Goal: Navigation & Orientation: Find specific page/section

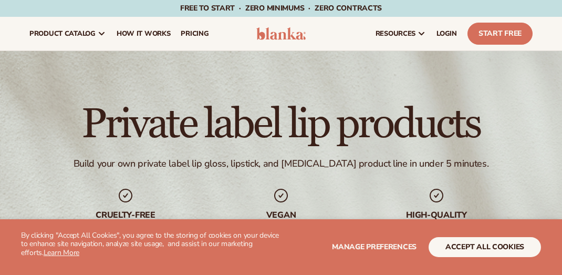
scroll to position [35, 0]
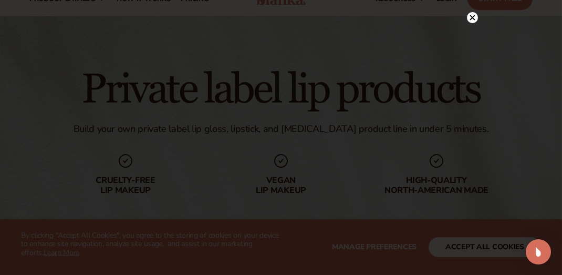
click at [468, 18] on circle at bounding box center [472, 17] width 11 height 11
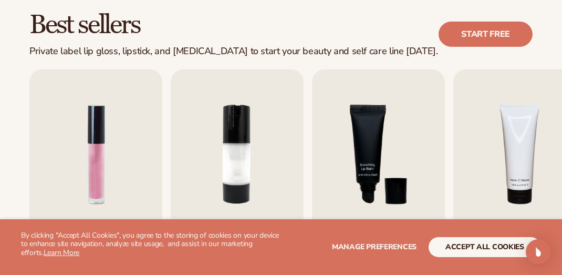
scroll to position [350, 0]
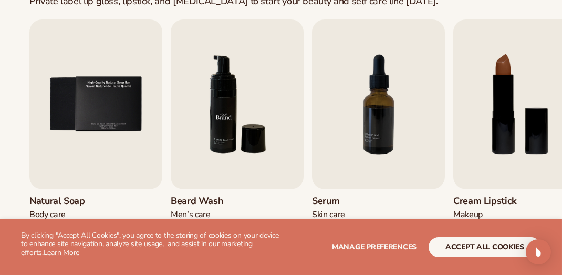
click at [180, 160] on img "6 / 9" at bounding box center [237, 104] width 133 height 170
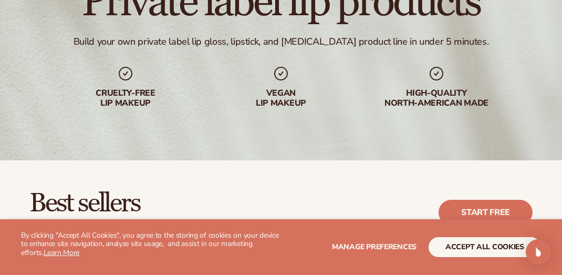
scroll to position [122, 0]
click at [279, 76] on icon at bounding box center [281, 73] width 17 height 17
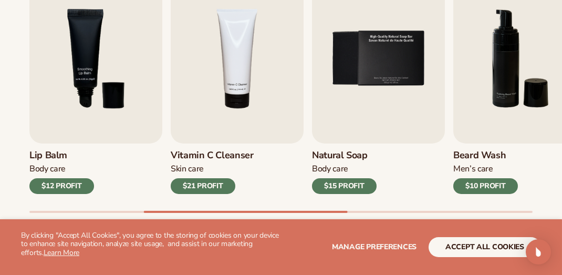
scroll to position [417, 0]
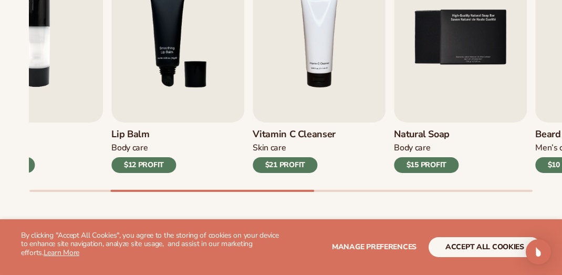
click at [294, 191] on div at bounding box center [212, 191] width 204 height 2
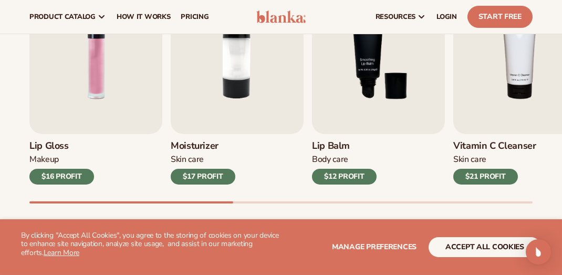
scroll to position [399, 0]
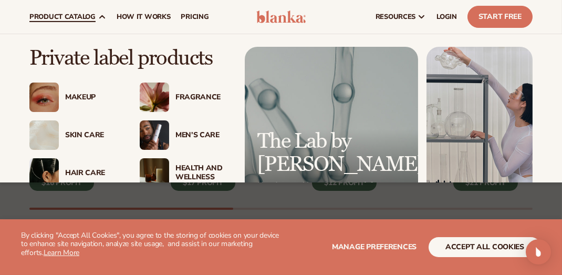
click at [154, 130] on img at bounding box center [154, 134] width 29 height 29
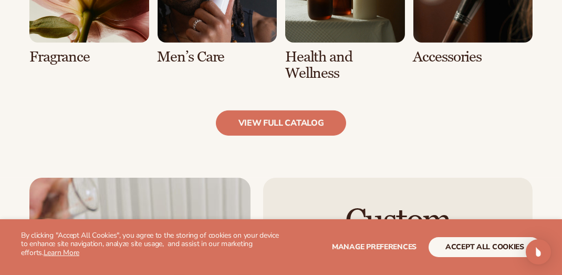
scroll to position [1089, 0]
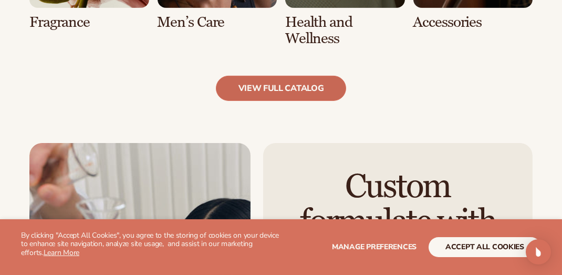
click at [252, 86] on link "view full catalog" at bounding box center [281, 88] width 131 height 25
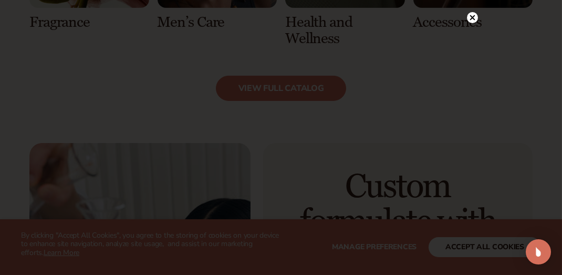
click at [472, 20] on circle at bounding box center [472, 17] width 11 height 11
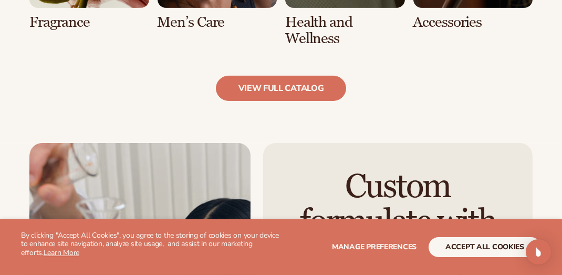
click at [561, 268] on section "WE USE COOKIES By clicking "Accept All Cookies", you agree to the storing of co…" at bounding box center [281, 247] width 562 height 56
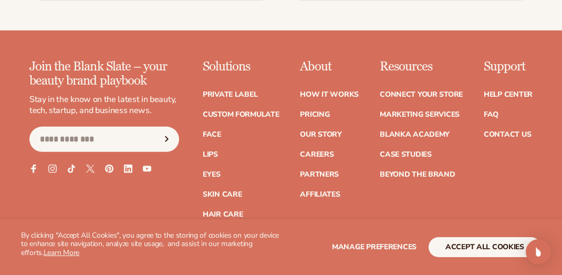
scroll to position [1887, 0]
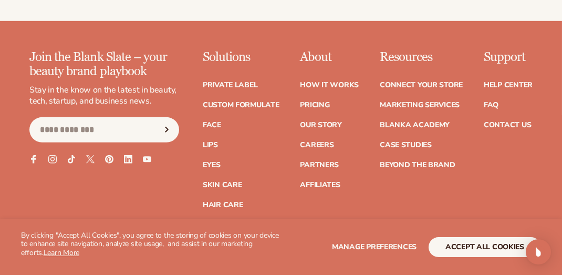
click at [230, 221] on link "Men's Care" at bounding box center [225, 224] width 44 height 7
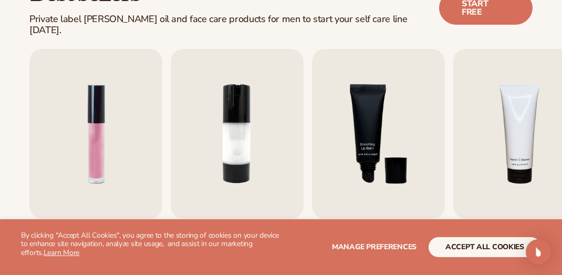
scroll to position [333, 0]
